Goal: Check status: Check status

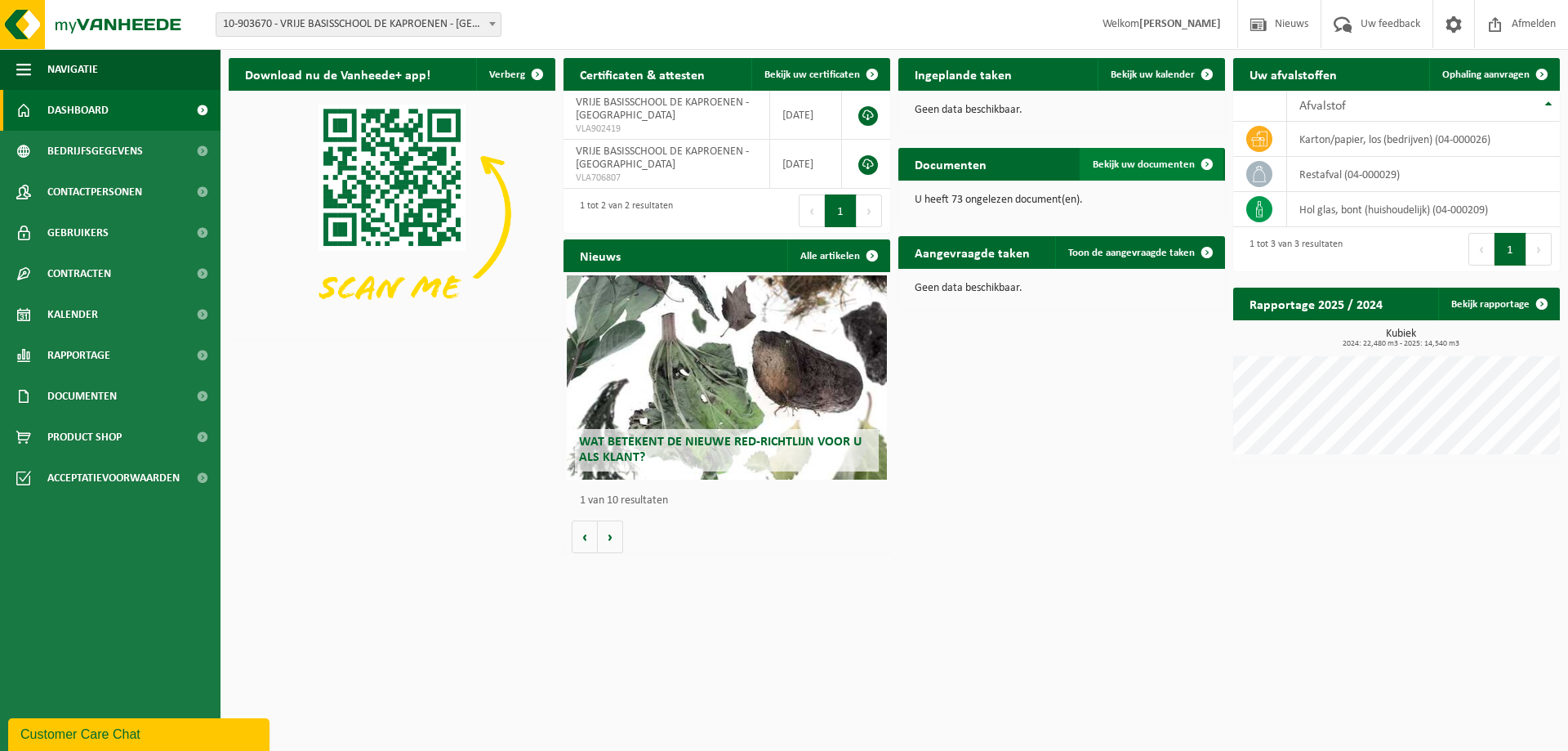
click at [1133, 163] on span "Bekijk uw documenten" at bounding box center [1143, 164] width 102 height 11
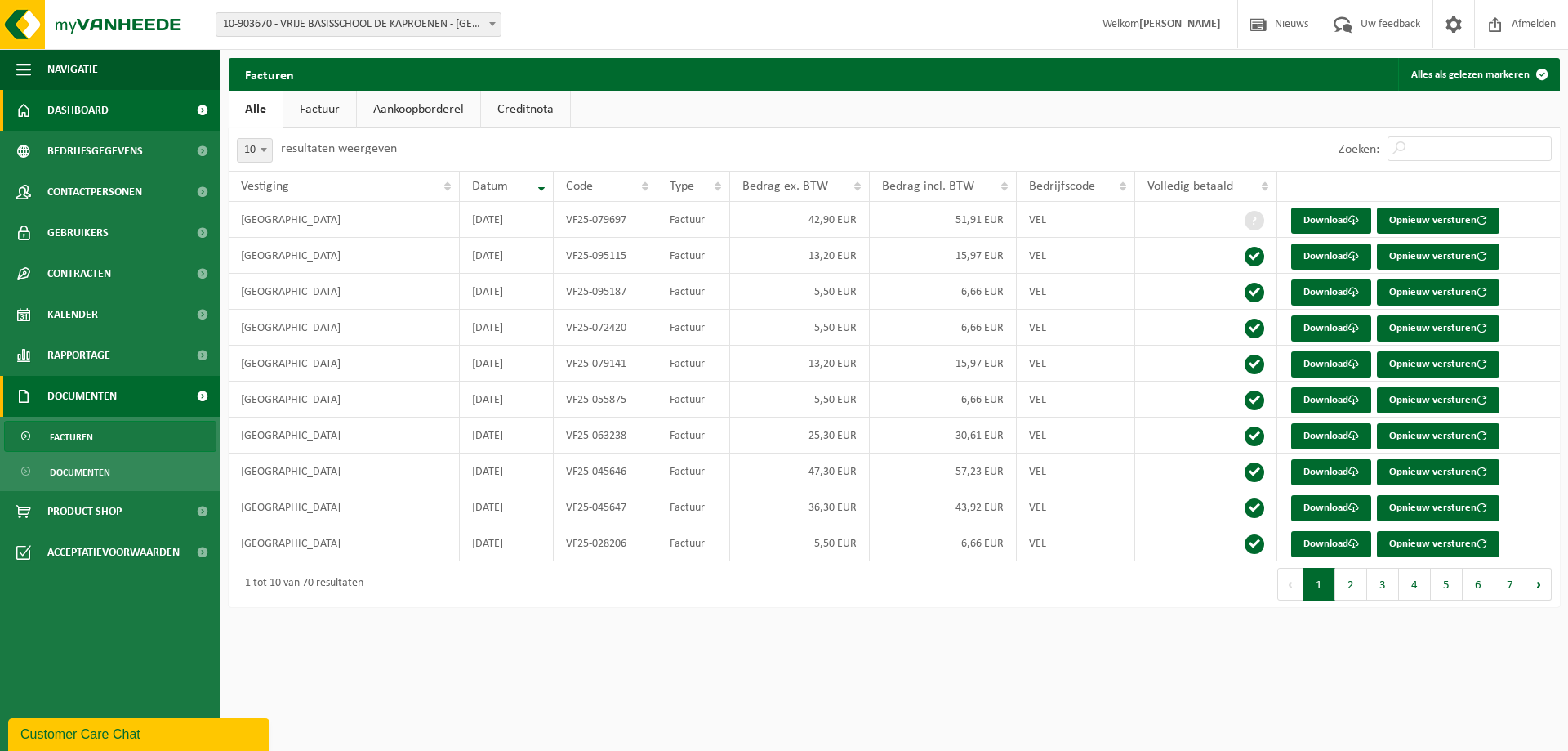
click at [73, 98] on span "Dashboard" at bounding box center [78, 110] width 61 height 41
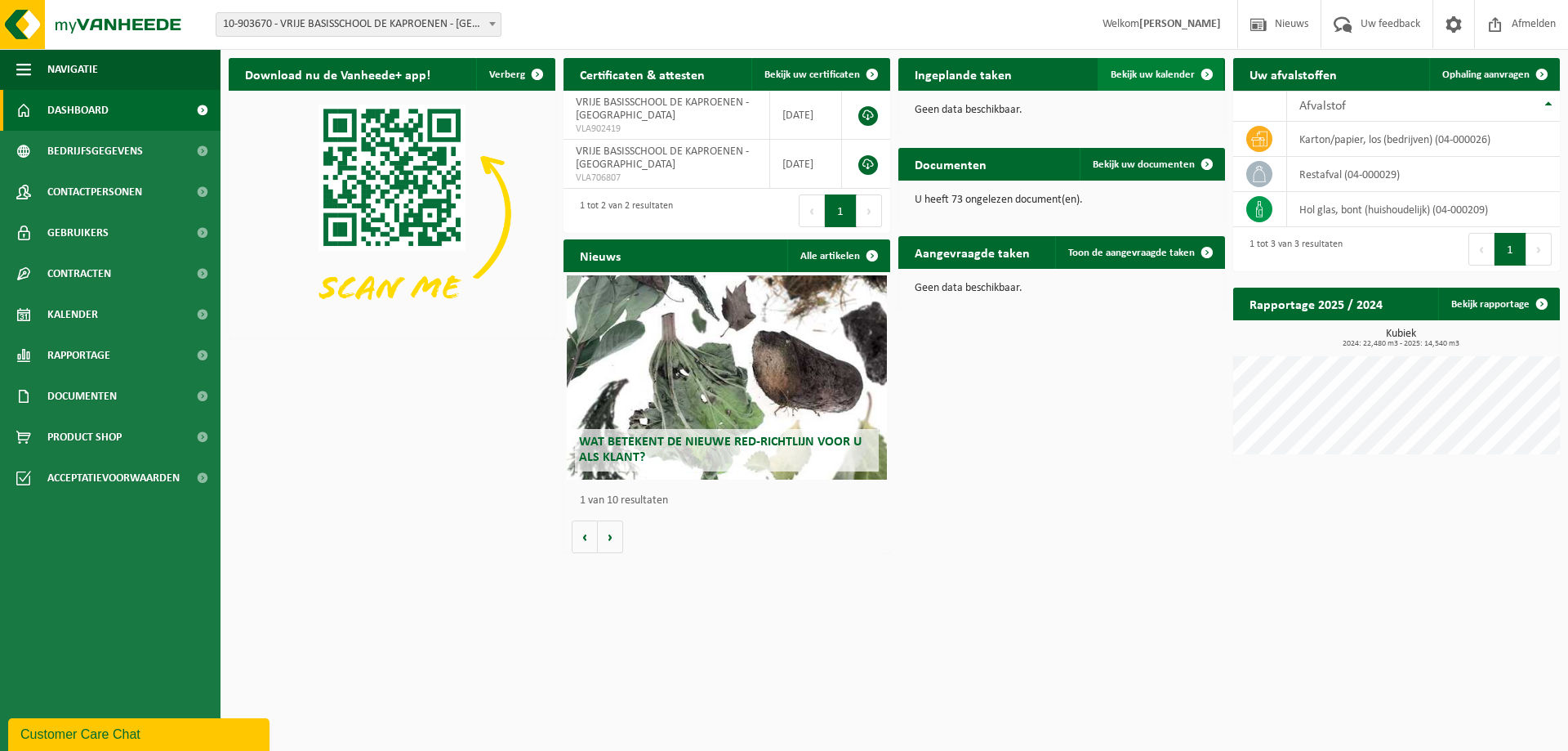
click at [1138, 61] on link "Bekijk uw kalender" at bounding box center [1160, 74] width 126 height 33
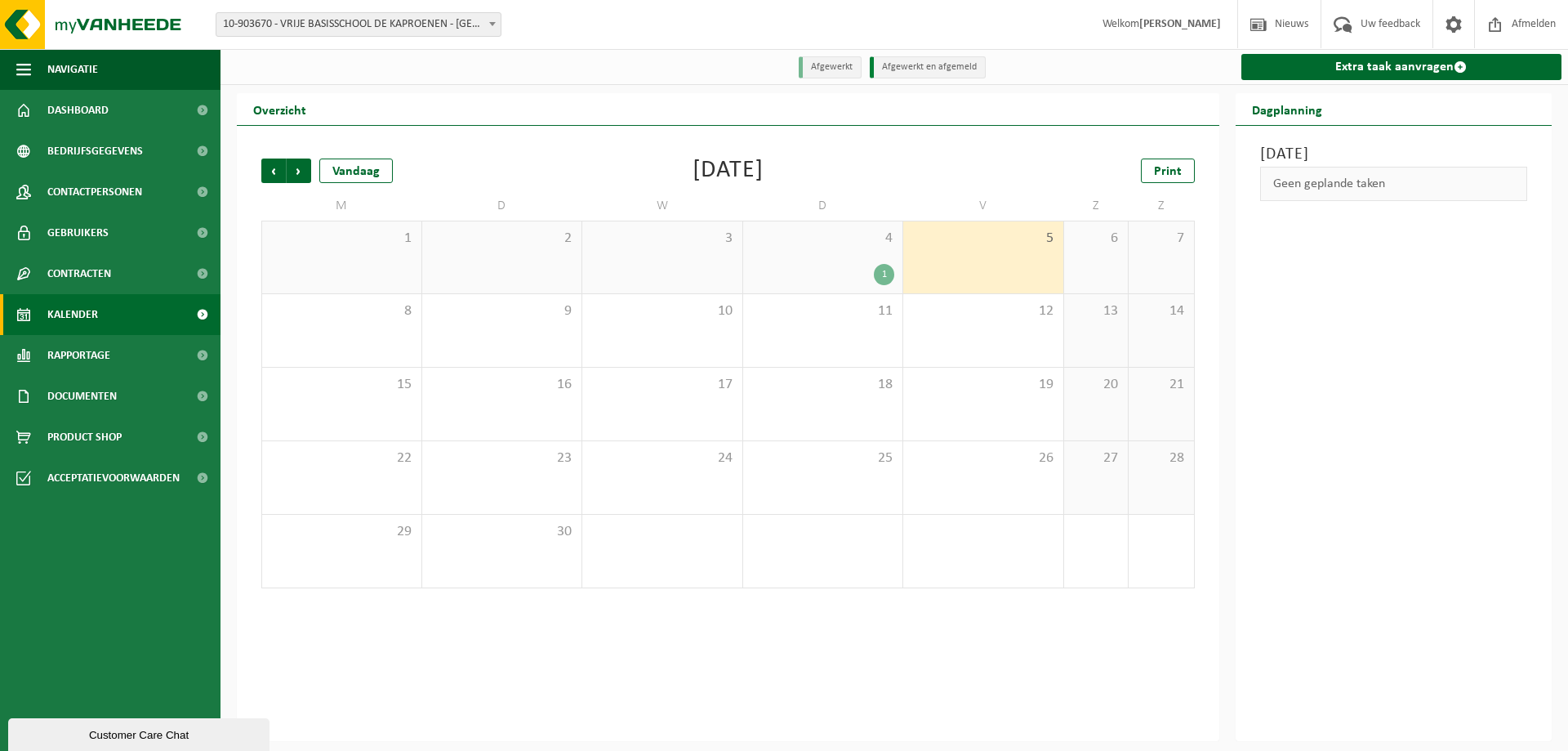
click at [254, 171] on div "Vorige Volgende Vandaag [DATE] Print M D W D V Z Z 1 2 3 4 1 5 6 7 8 9 10 11 12…" at bounding box center [728, 373] width 950 height 462
click at [270, 174] on span "Vorige" at bounding box center [273, 170] width 24 height 24
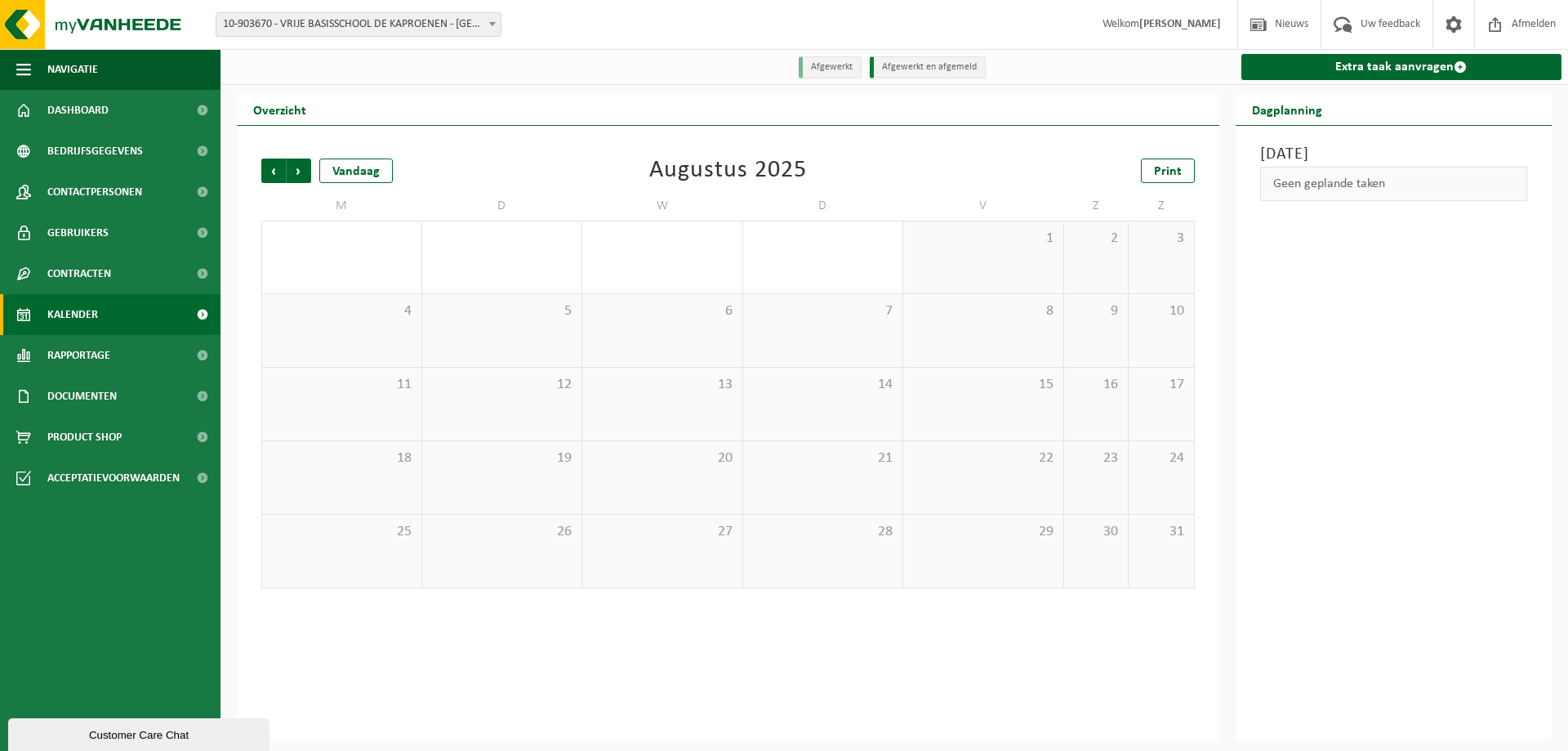
click at [270, 174] on span "Vorige" at bounding box center [273, 170] width 24 height 24
click at [296, 174] on span "Volgende" at bounding box center [299, 170] width 24 height 24
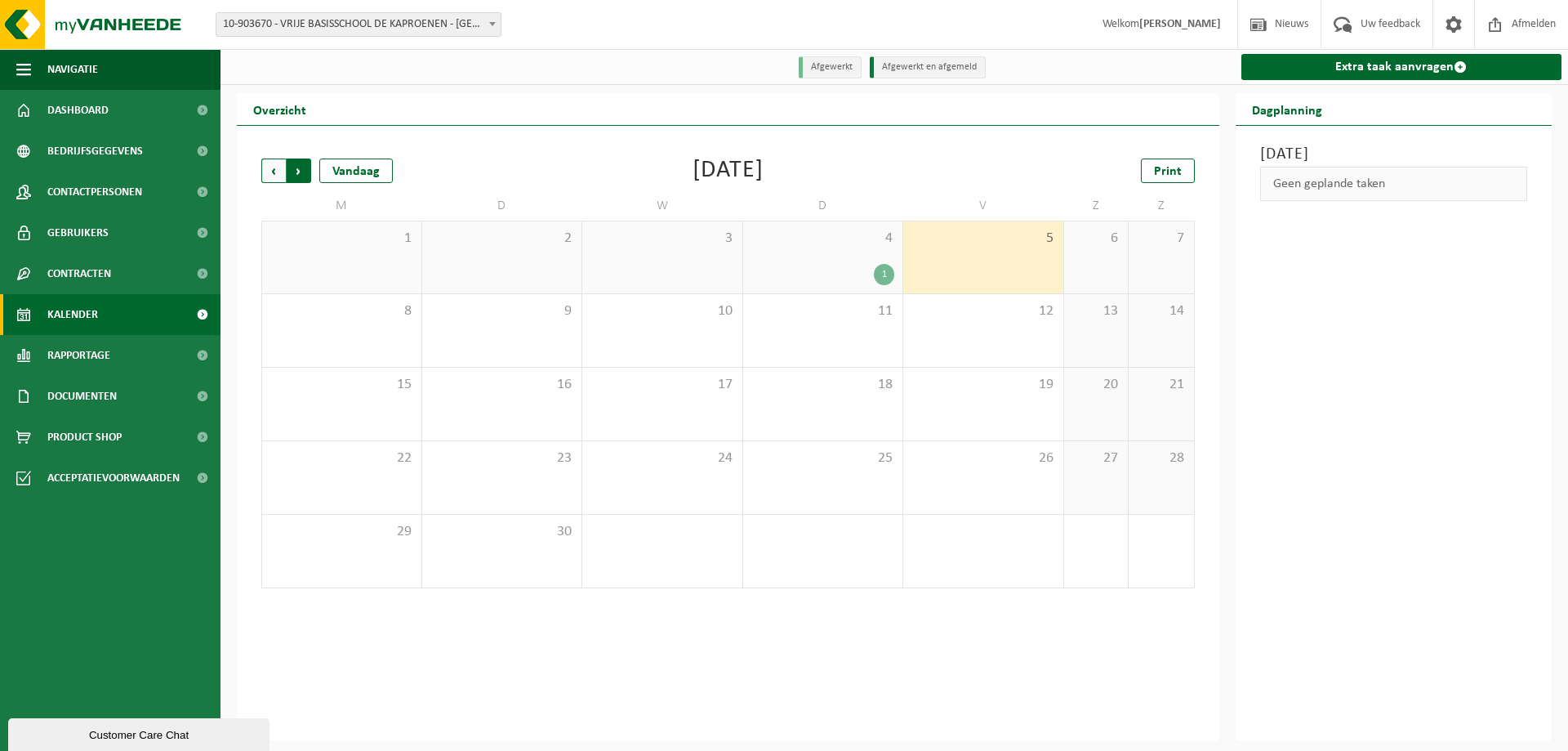
click at [261, 167] on span "Vorige" at bounding box center [273, 170] width 24 height 24
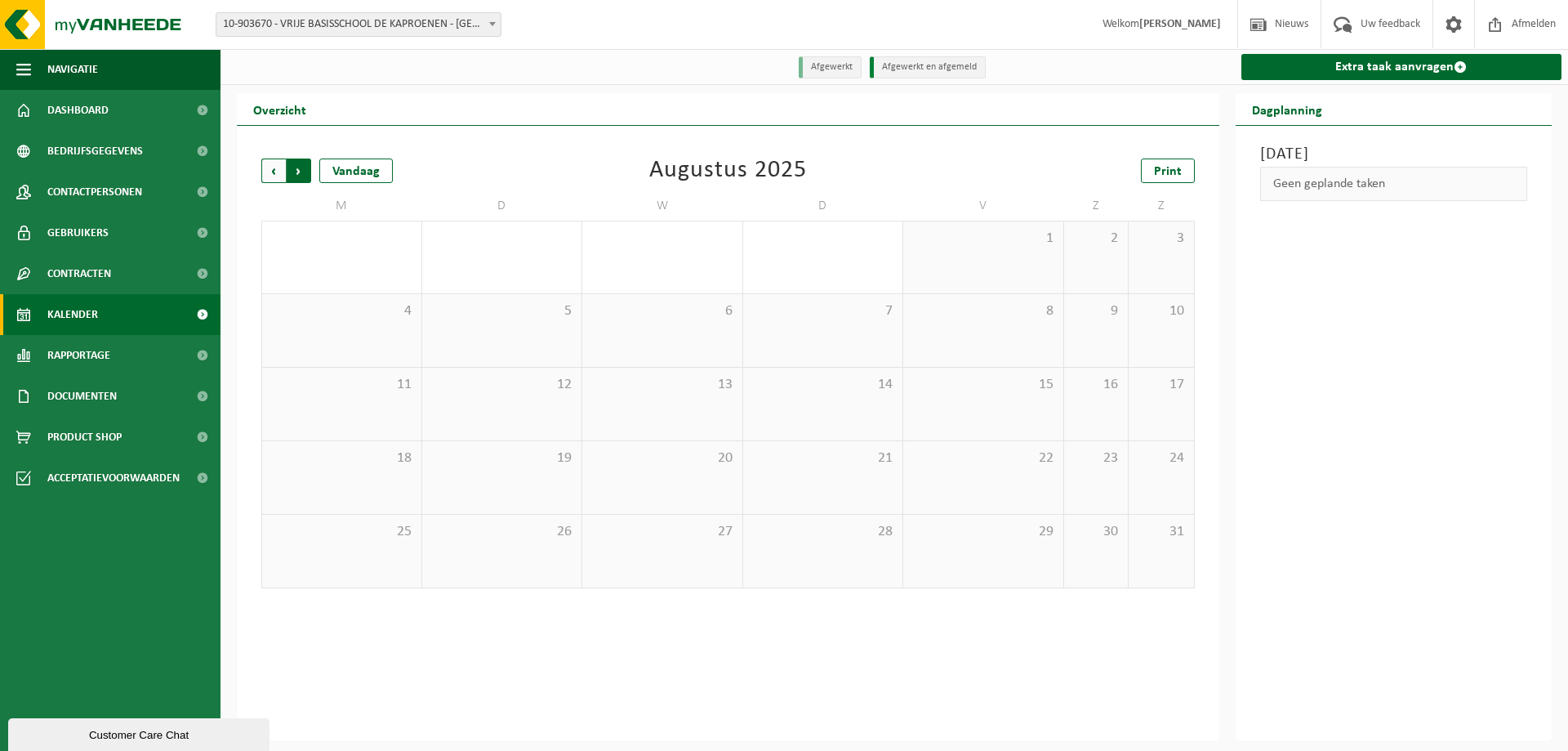
click at [261, 168] on span "Vorige" at bounding box center [273, 170] width 24 height 24
click at [272, 175] on span "Vorige" at bounding box center [273, 170] width 24 height 24
click at [329, 18] on span "10-903670 - VRIJE BASISSCHOOL DE KAPROENEN - [GEOGRAPHIC_DATA]" at bounding box center [359, 24] width 284 height 23
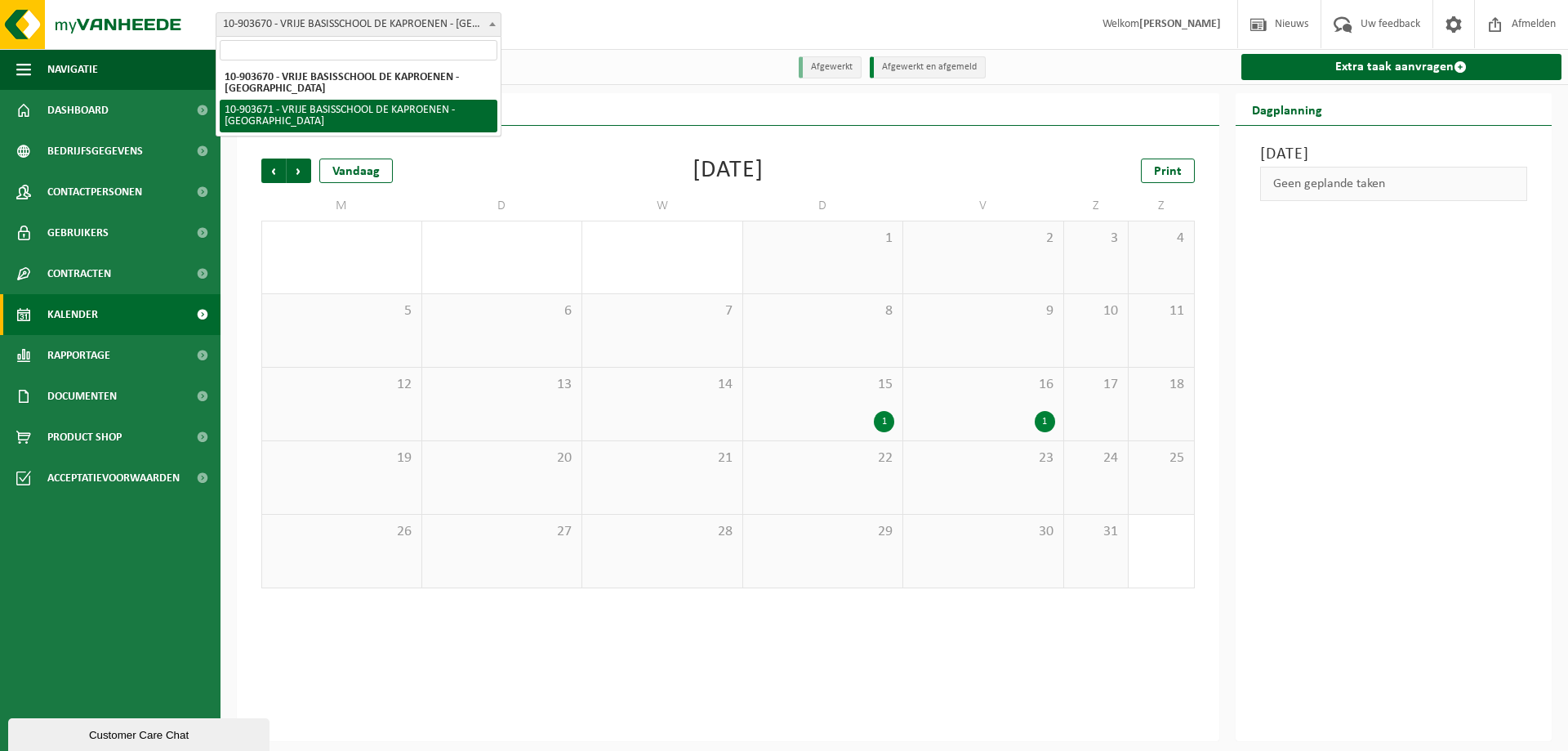
select select "122410"
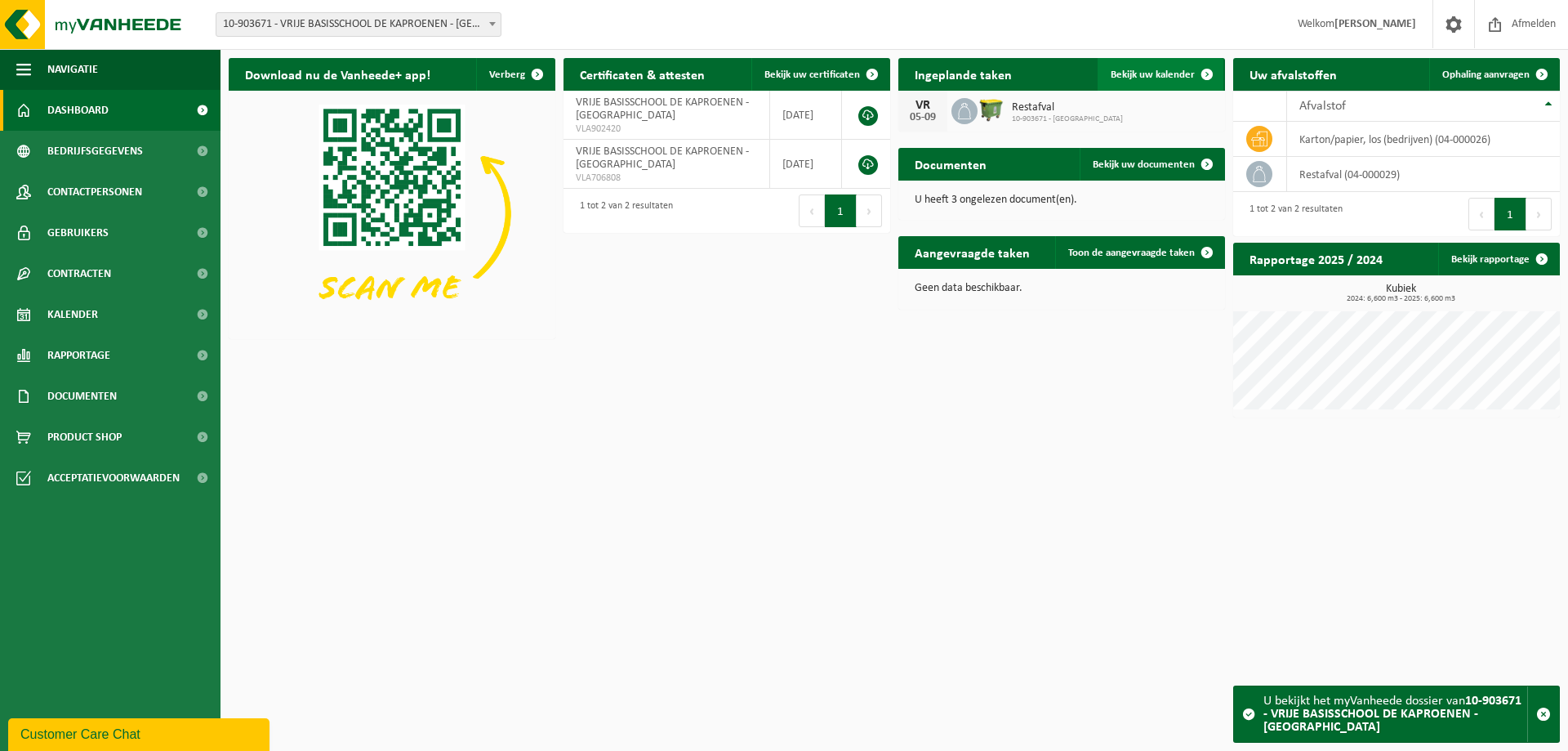
click at [1141, 83] on link "Bekijk uw kalender" at bounding box center [1160, 74] width 126 height 33
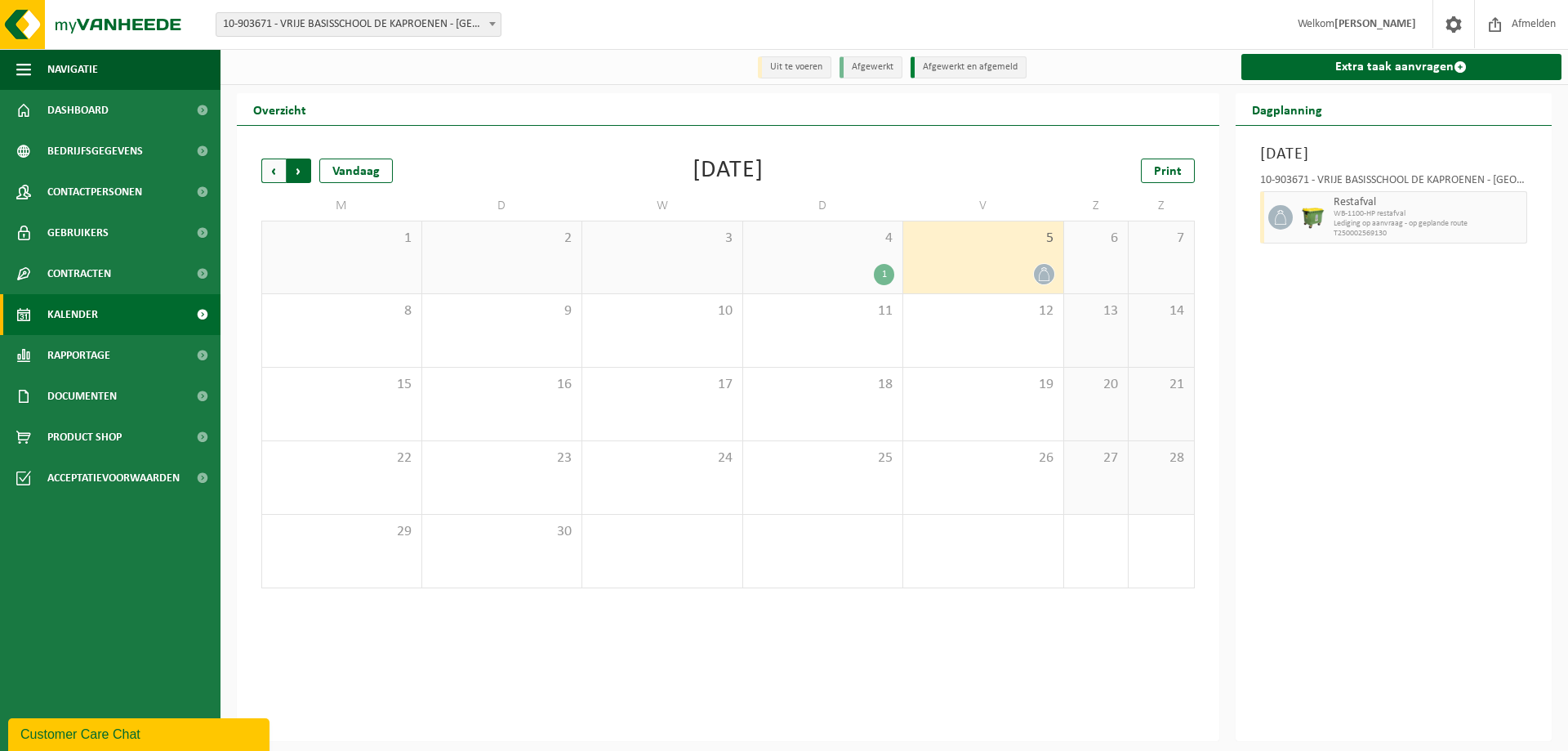
click at [274, 175] on span "Vorige" at bounding box center [273, 170] width 24 height 24
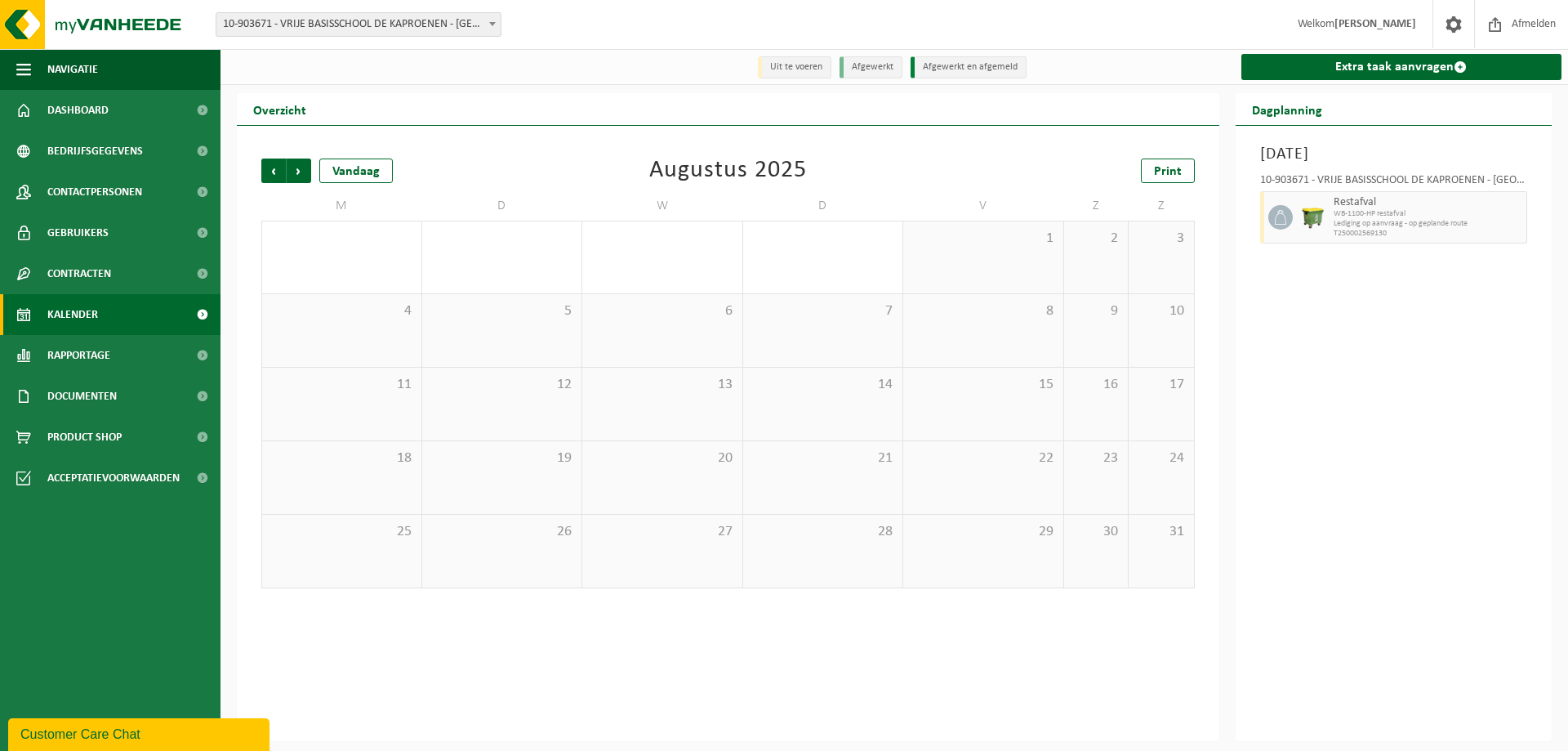
click at [274, 175] on span "Vorige" at bounding box center [273, 170] width 24 height 24
click at [271, 175] on span "Vorige" at bounding box center [273, 170] width 24 height 24
click at [290, 170] on span "Volgende" at bounding box center [299, 170] width 24 height 24
